Goal: Use online tool/utility: Utilize a website feature to perform a specific function

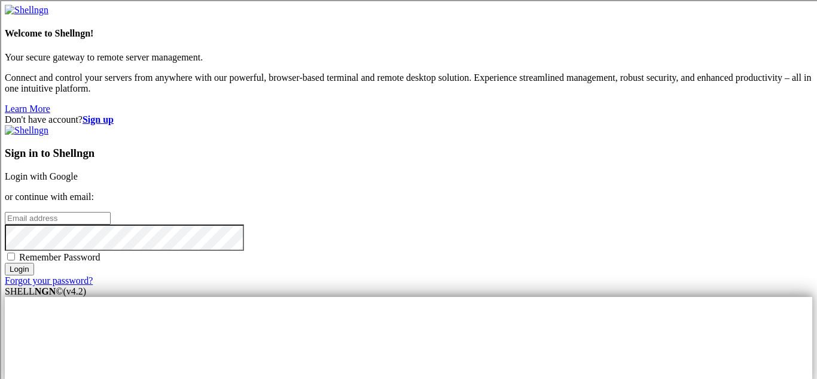
click at [78, 171] on link "Login with Google" at bounding box center [41, 176] width 73 height 10
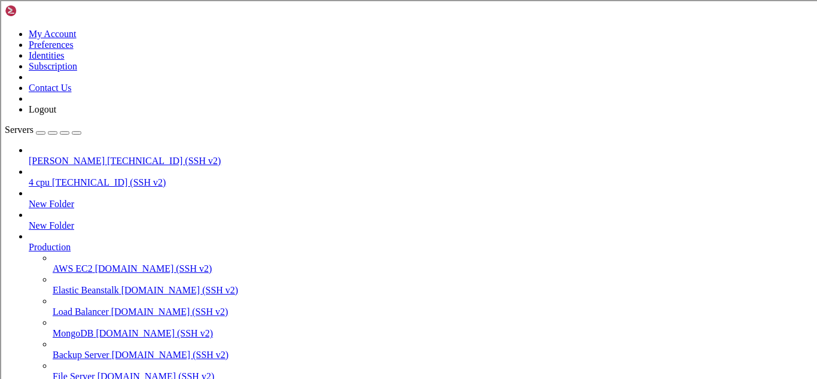
click at [107, 156] on span "[TECHNICAL_ID] (SSH v2)" at bounding box center [164, 161] width 114 height 10
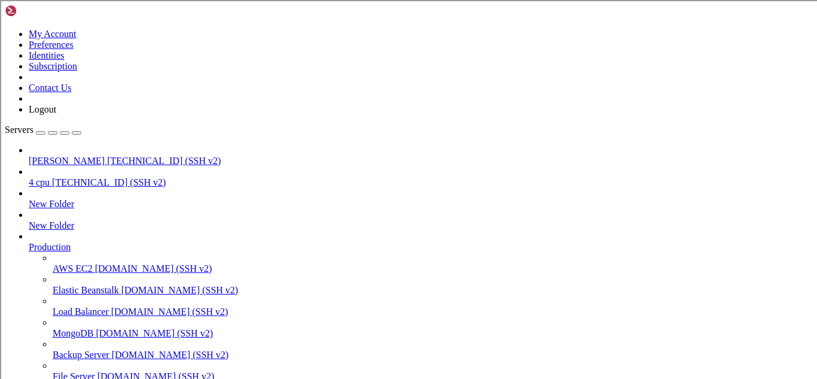
scroll to position [99, 0]
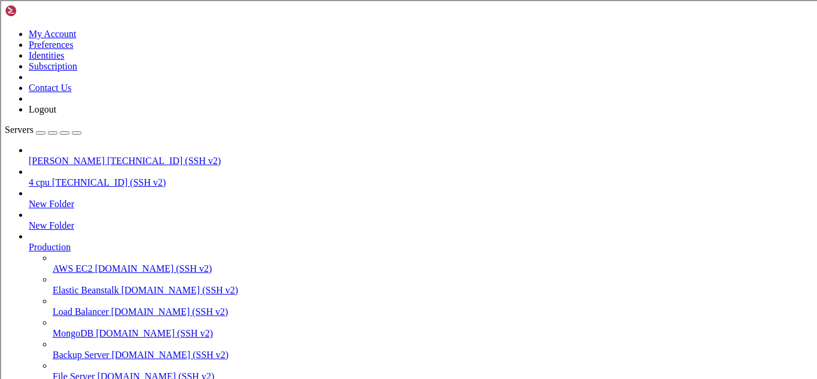
type input "/root/KryptonC2/src"
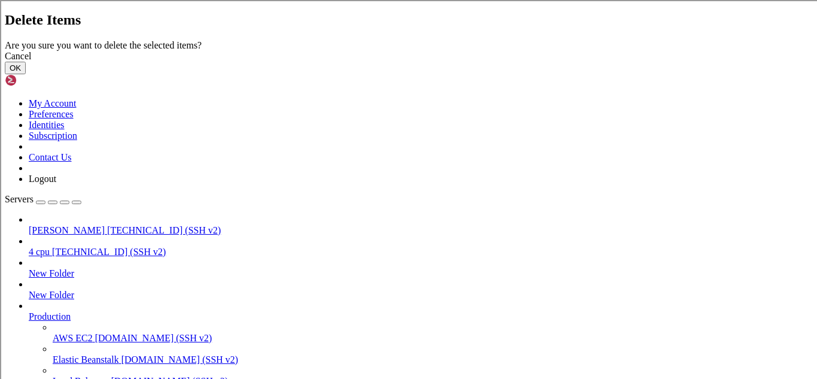
click at [26, 74] on button "OK" at bounding box center [15, 68] width 21 height 13
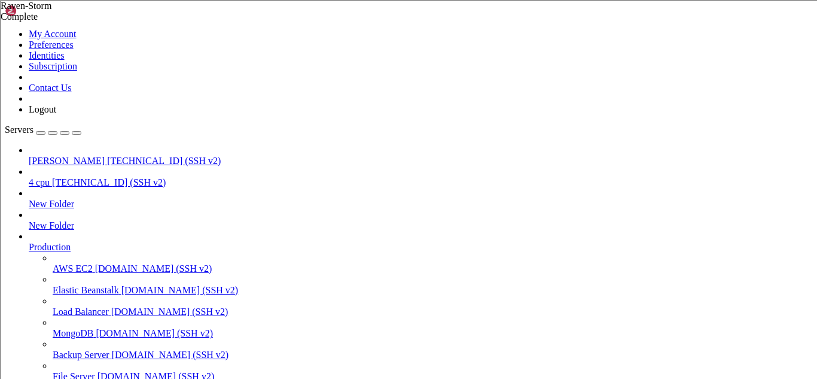
scroll to position [64, 0]
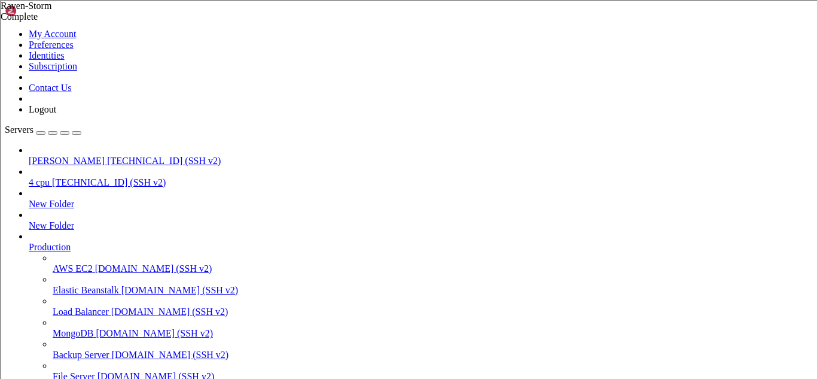
type input "/root"
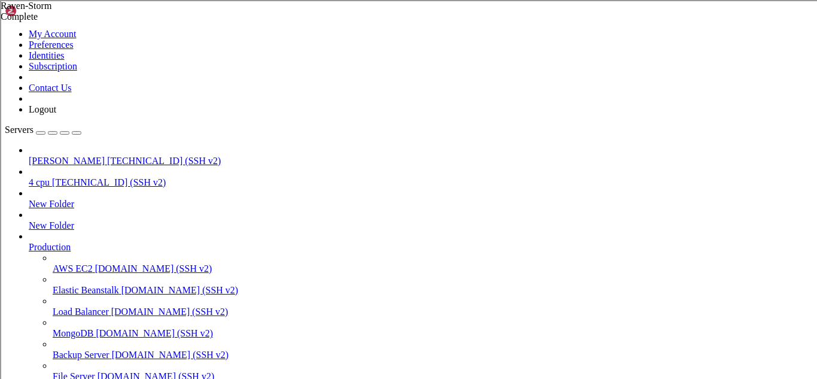
type input "/root"
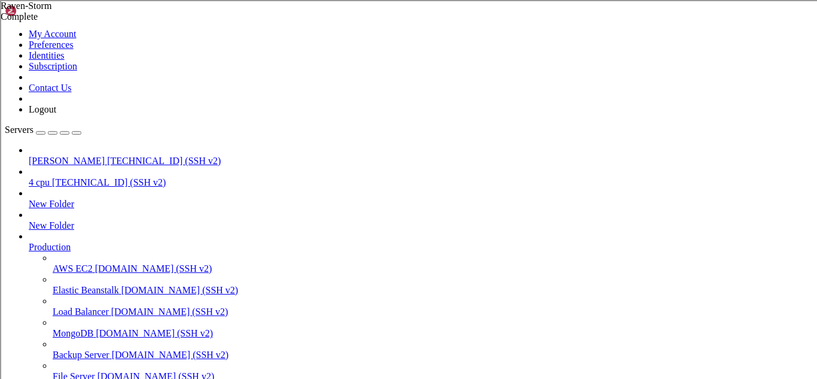
scroll to position [93, 0]
type input "/root"
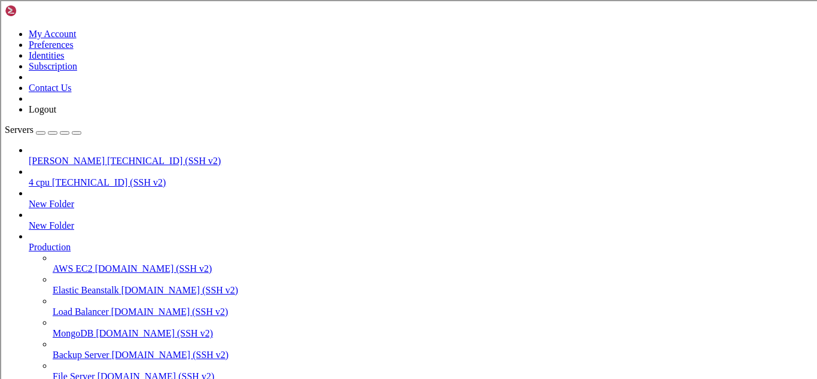
type input "/root"
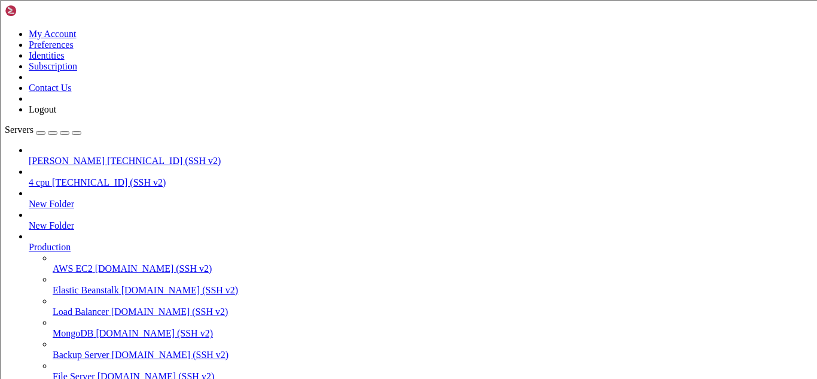
scroll to position [49299, 0]
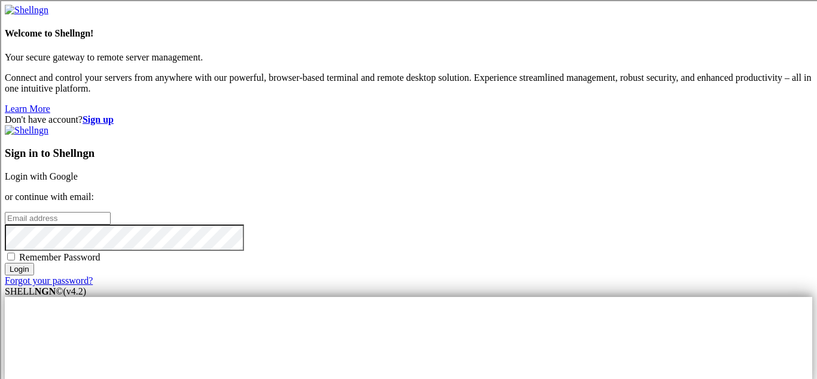
click at [632, 147] on h3 "Sign in to Shellngn" at bounding box center [409, 153] width 808 height 13
click at [78, 171] on link "Login with Google" at bounding box center [41, 176] width 73 height 10
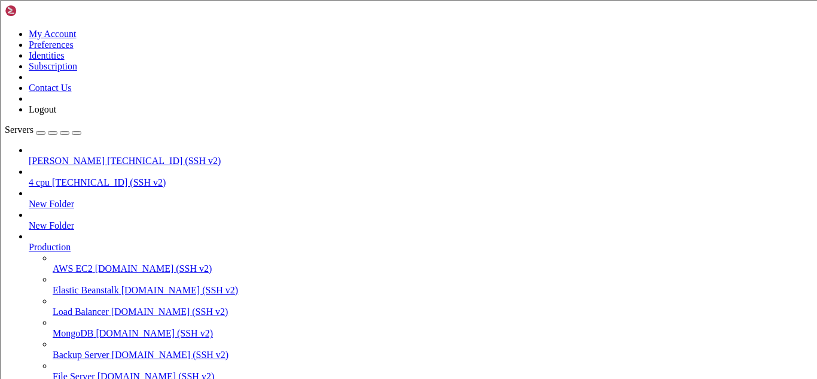
scroll to position [46713, 0]
drag, startPoint x: 166, startPoint y: 925, endPoint x: 446, endPoint y: 925, distance: 280.0
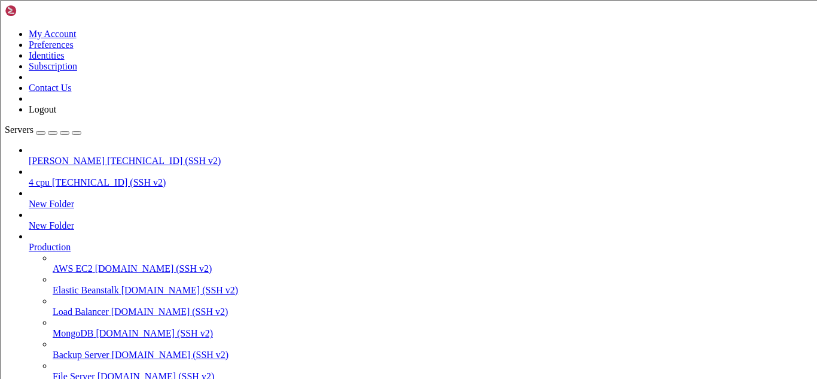
scroll to position [51259, 0]
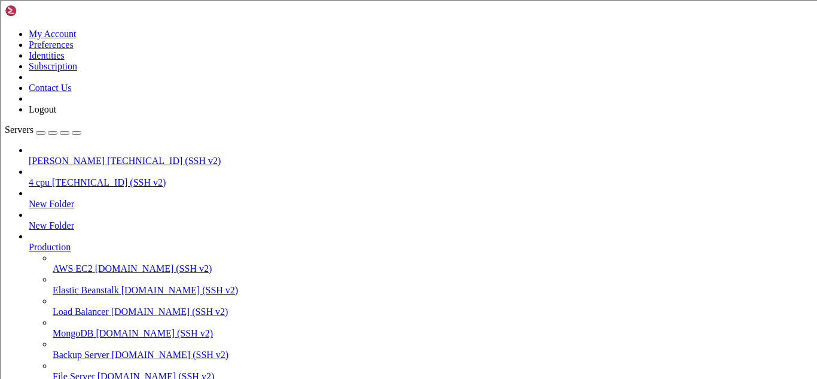
type input "/root/dosv2"
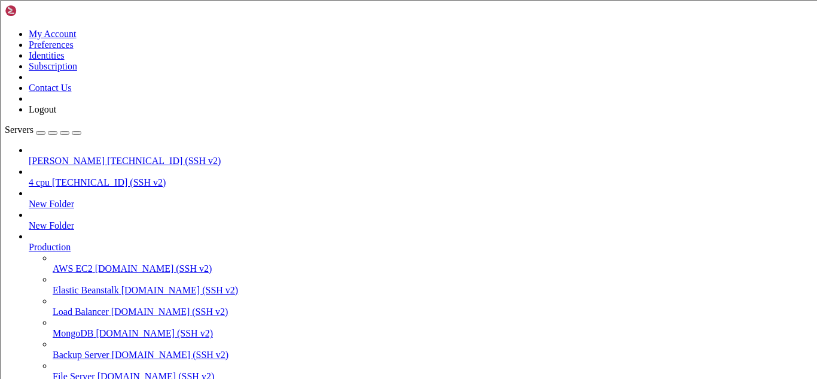
scroll to position [183, 0]
